Goal: Task Accomplishment & Management: Complete application form

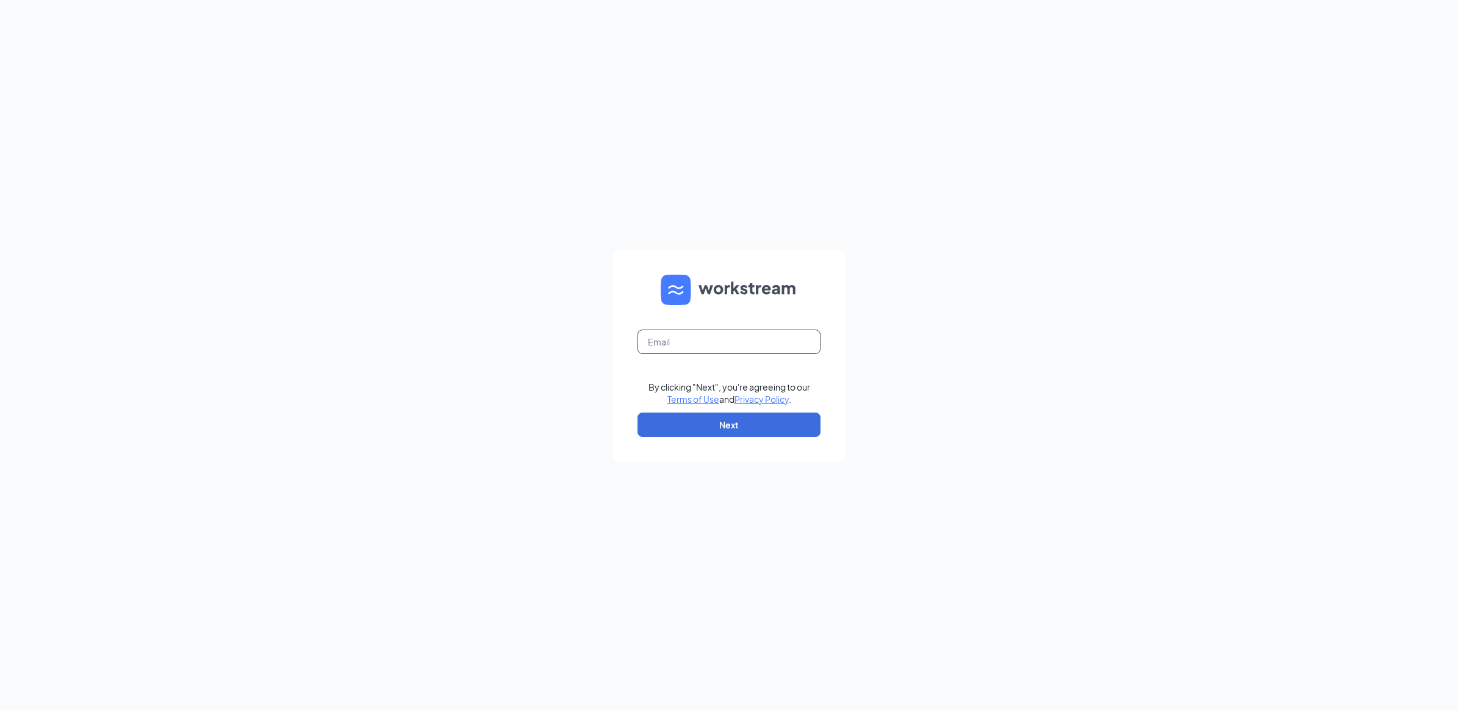
click at [712, 339] on input "text" at bounding box center [728, 341] width 183 height 24
type input "[EMAIL_ADDRESS][DOMAIN_NAME]"
click at [718, 421] on button "Next" at bounding box center [728, 424] width 183 height 24
